Goal: Communication & Community: Share content

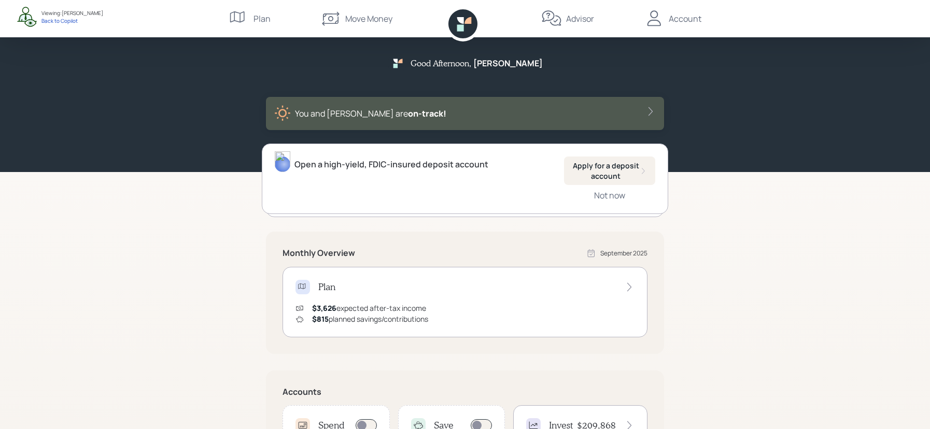
click at [657, 26] on icon at bounding box center [654, 18] width 21 height 21
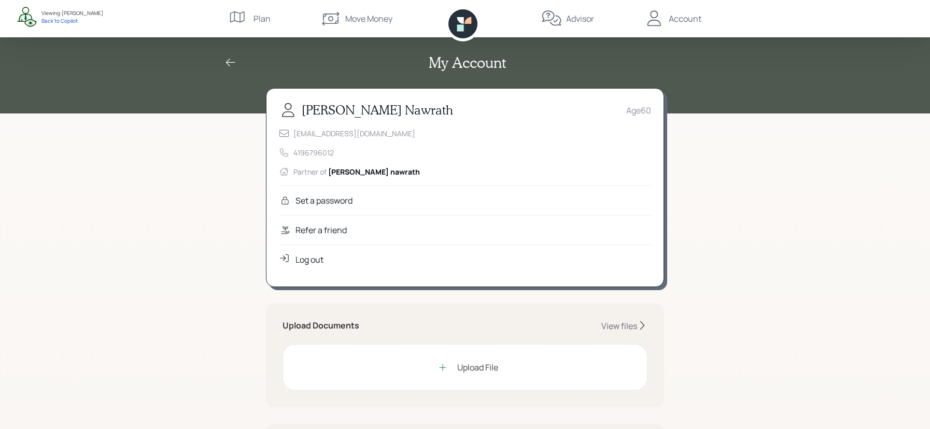
click at [566, 16] on div "Advisor" at bounding box center [580, 18] width 28 height 12
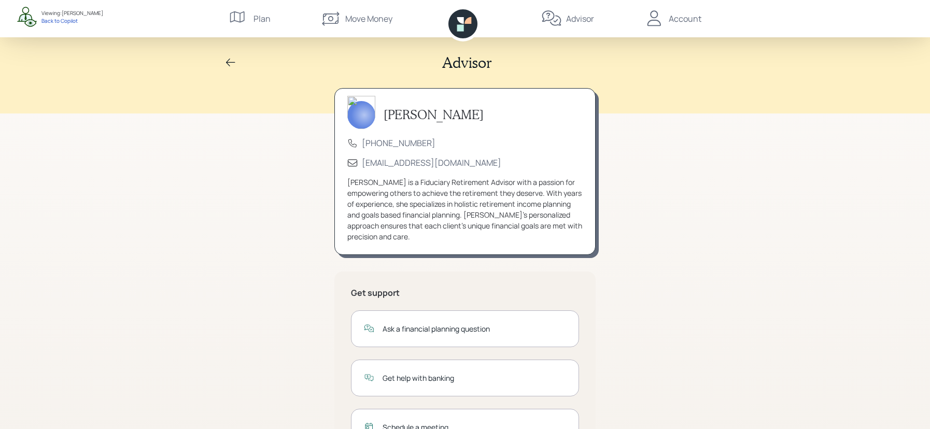
click at [675, 17] on div "Account" at bounding box center [684, 18] width 33 height 12
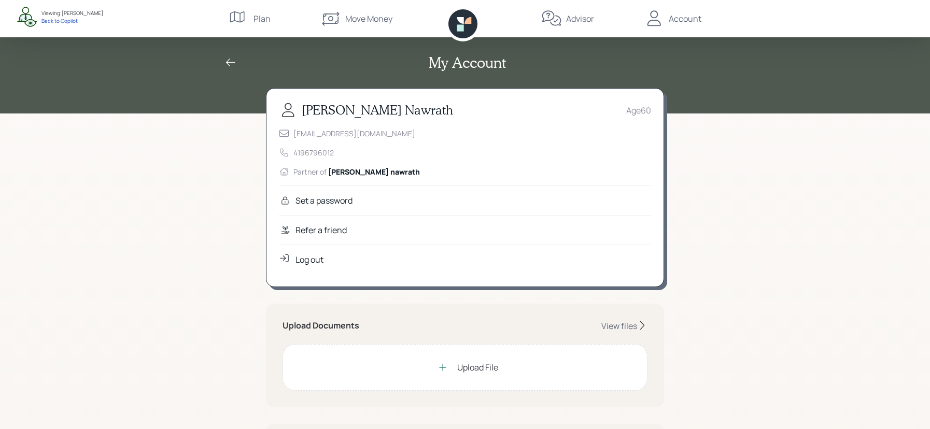
click at [378, 227] on div "Refer a friend" at bounding box center [465, 230] width 372 height 30
